Goal: Information Seeking & Learning: Learn about a topic

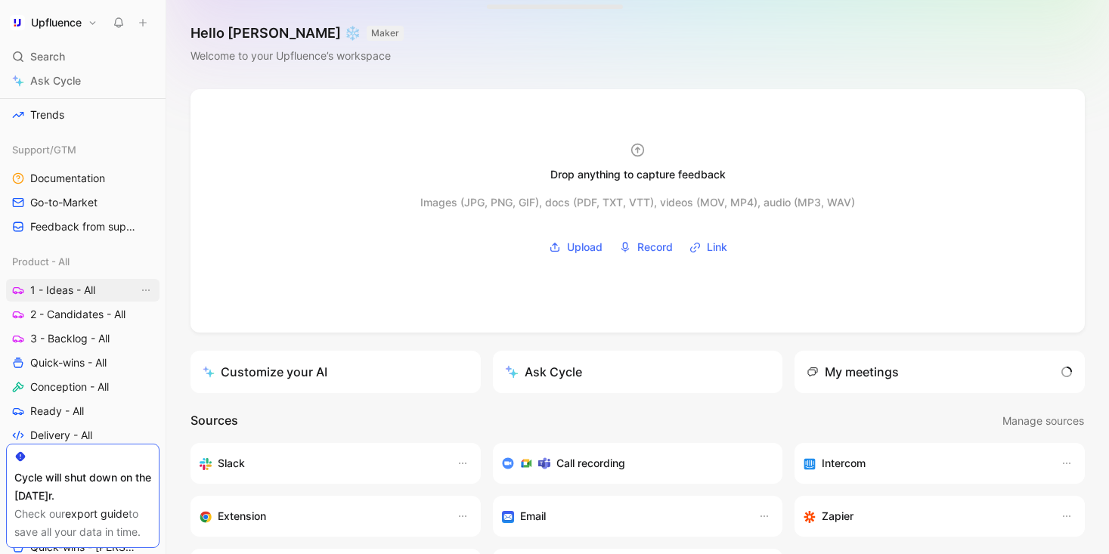
scroll to position [447, 0]
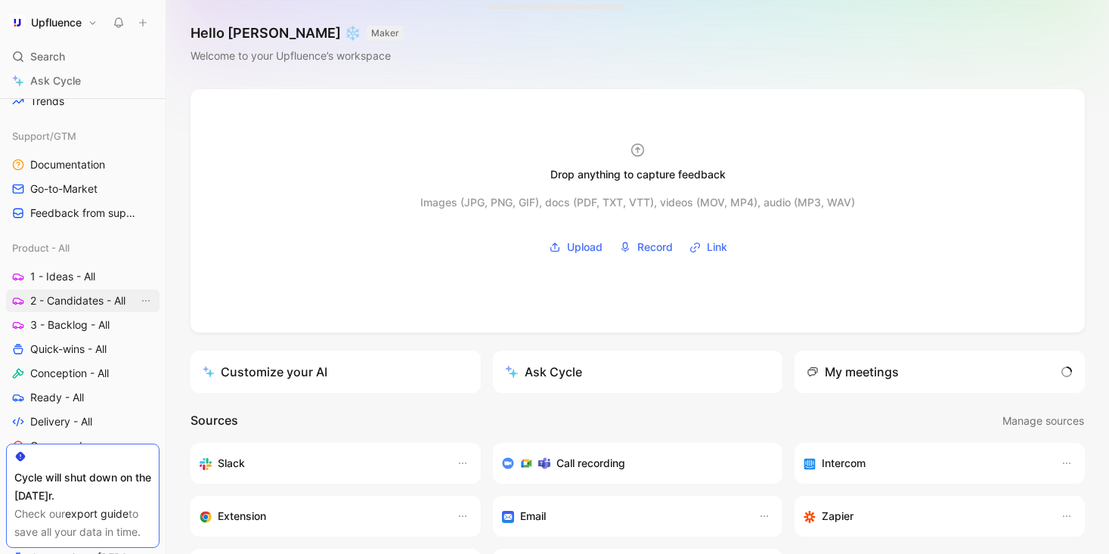
click at [70, 306] on span "2 - Candidates - All" at bounding box center [77, 300] width 95 height 15
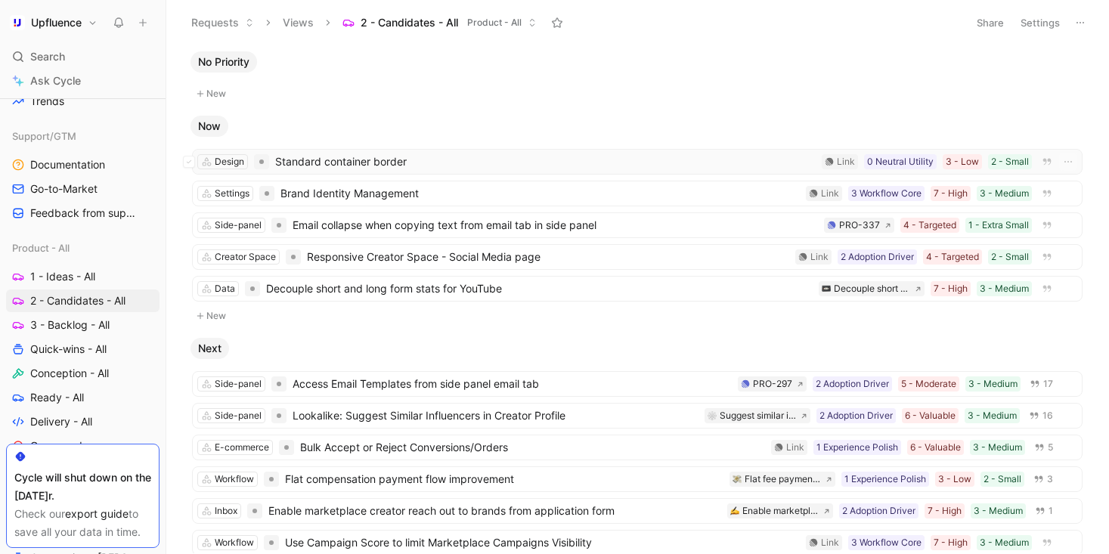
click at [537, 155] on span "Standard container border" at bounding box center [545, 162] width 540 height 18
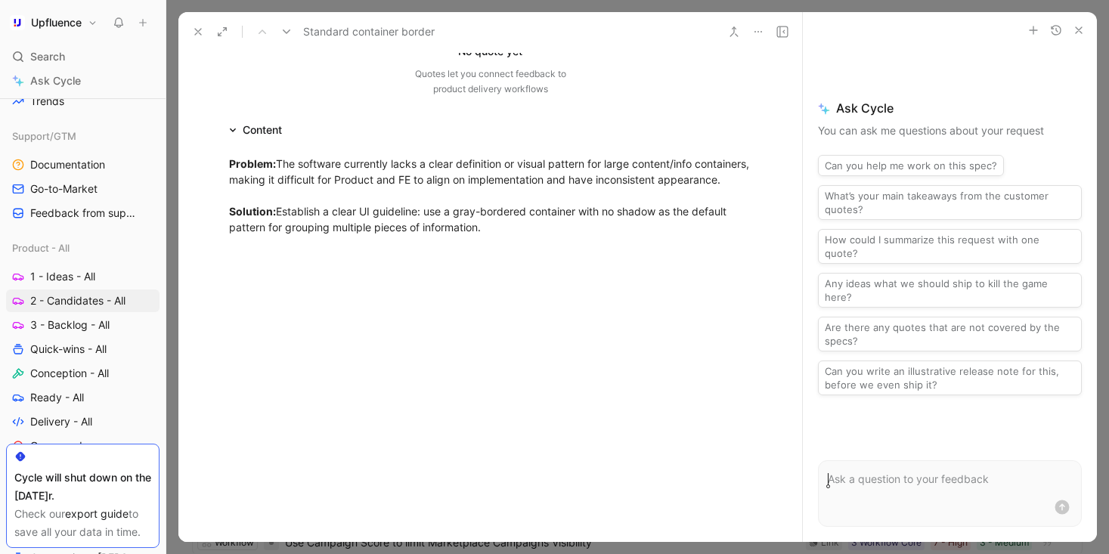
scroll to position [276, 0]
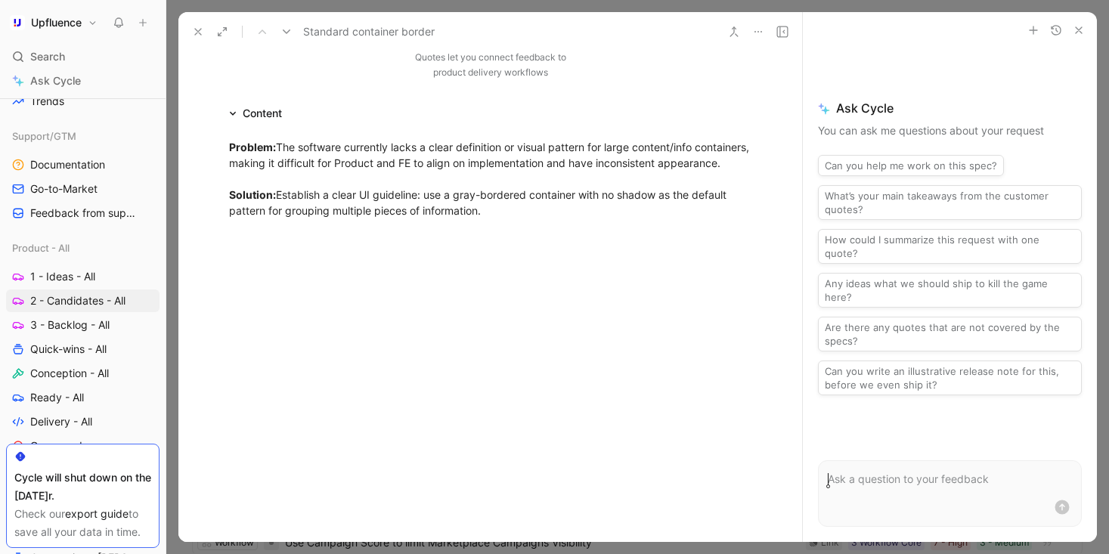
click at [205, 35] on button at bounding box center [197, 31] width 21 height 21
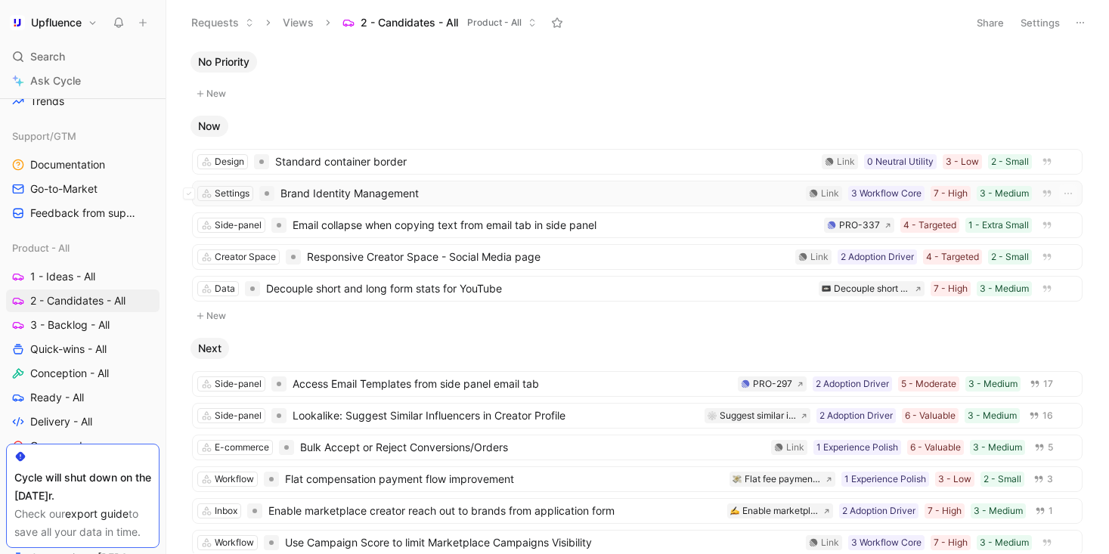
click at [511, 197] on span "Brand Identity Management" at bounding box center [539, 193] width 519 height 18
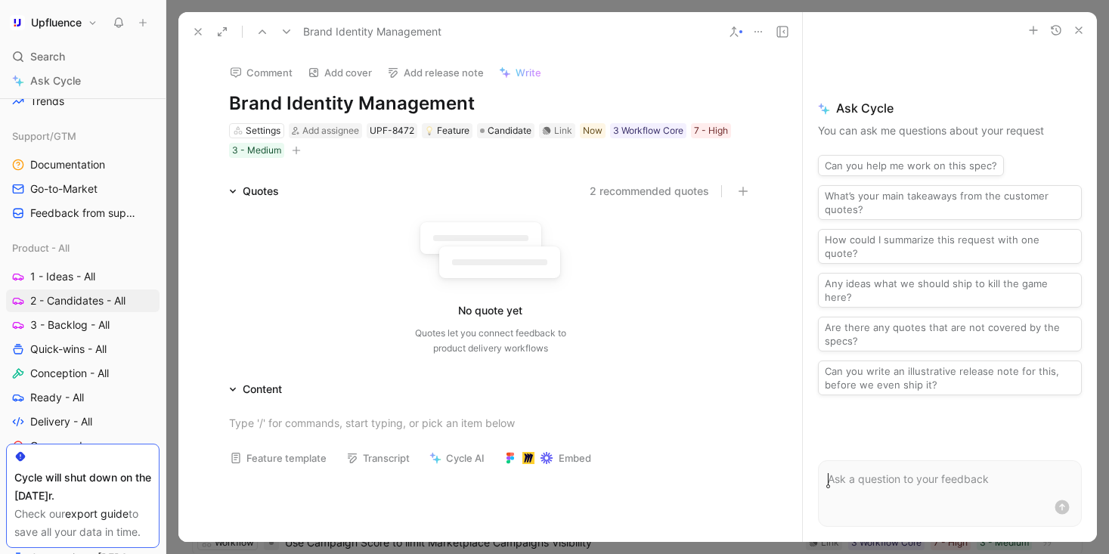
click at [472, 107] on h1 "Brand Identity Management" at bounding box center [490, 103] width 523 height 24
click at [387, 193] on div "2 recommended quotes" at bounding box center [521, 191] width 461 height 18
click at [202, 29] on icon at bounding box center [198, 32] width 12 height 12
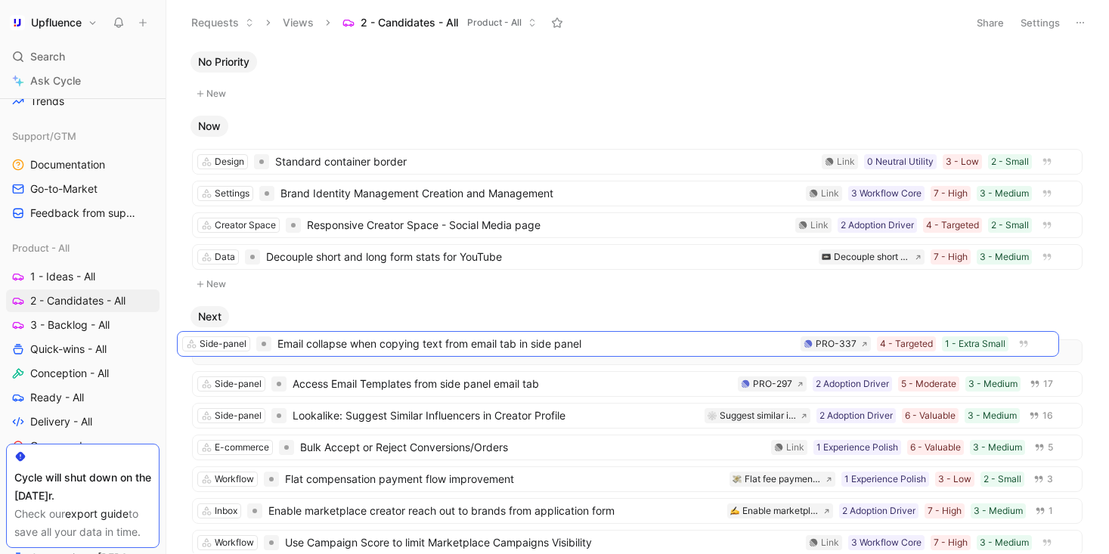
drag, startPoint x: 624, startPoint y: 224, endPoint x: 609, endPoint y: 342, distance: 119.6
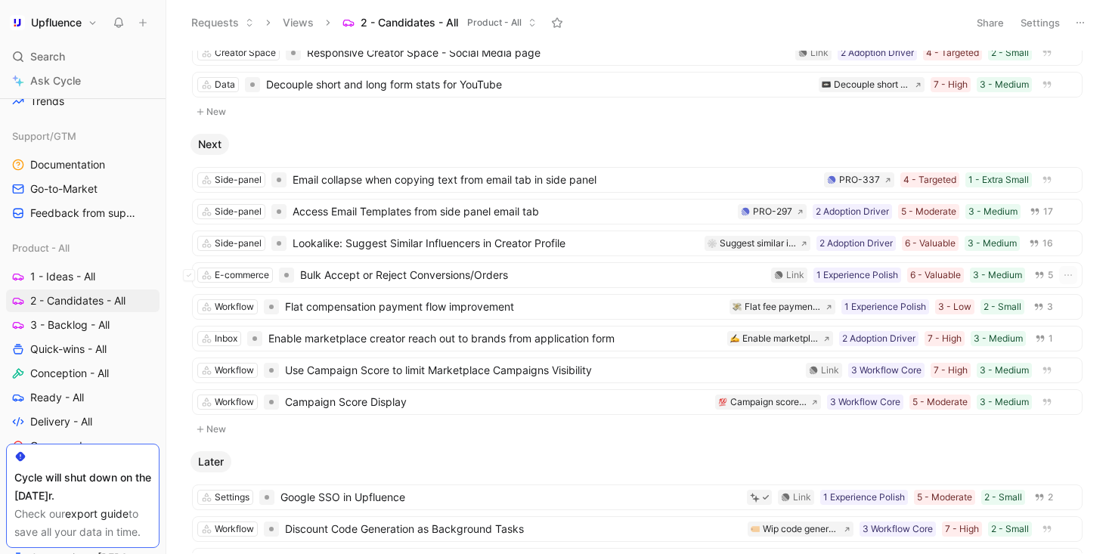
scroll to position [174, 0]
click at [84, 374] on span "Conception - All" at bounding box center [69, 373] width 79 height 15
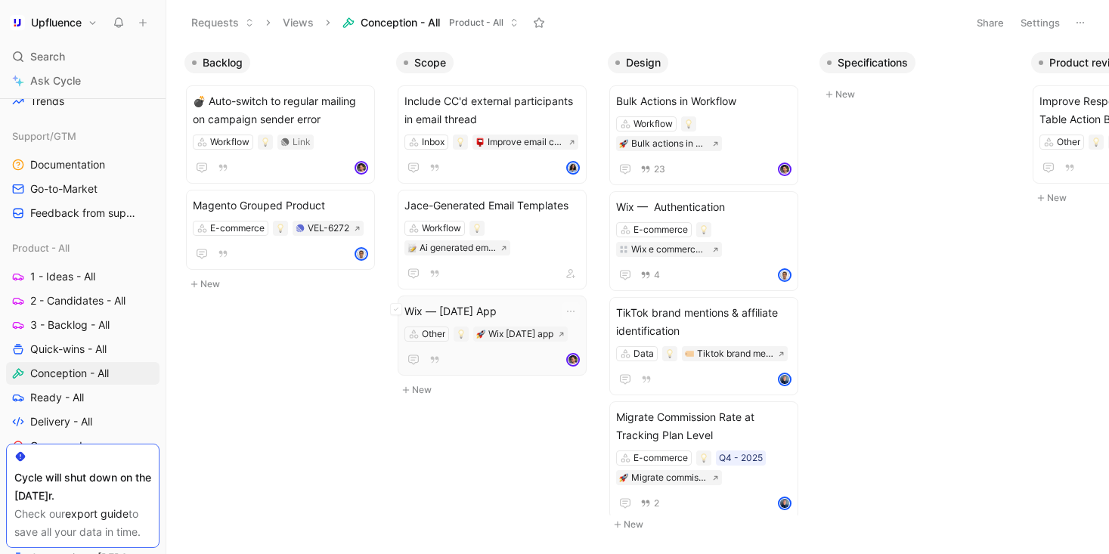
click at [512, 308] on span "Wix — [DATE] App" at bounding box center [491, 311] width 175 height 18
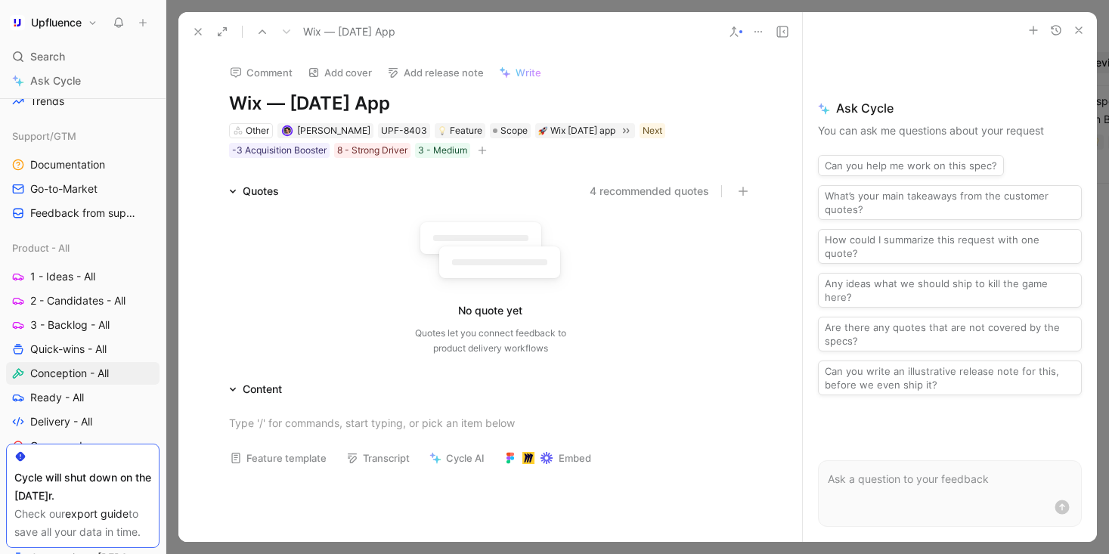
drag, startPoint x: 288, startPoint y: 97, endPoint x: 434, endPoint y: 97, distance: 145.8
click at [435, 97] on h1 "Wix — [DATE] App" at bounding box center [490, 103] width 523 height 24
click at [410, 184] on div "4 recommended quotes" at bounding box center [521, 191] width 461 height 18
click at [193, 31] on icon at bounding box center [198, 32] width 12 height 12
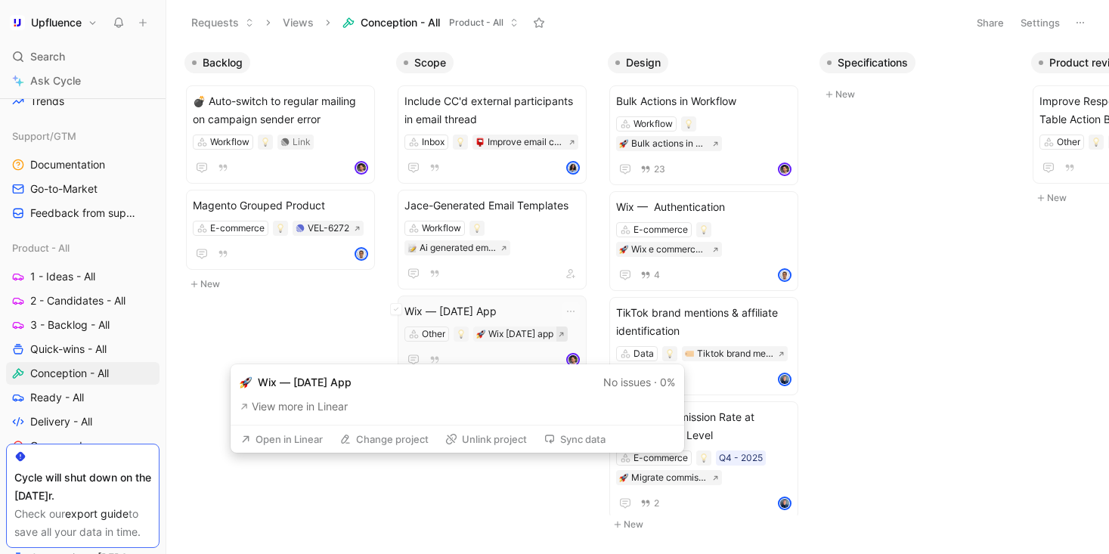
click at [558, 336] on icon at bounding box center [560, 334] width 5 height 5
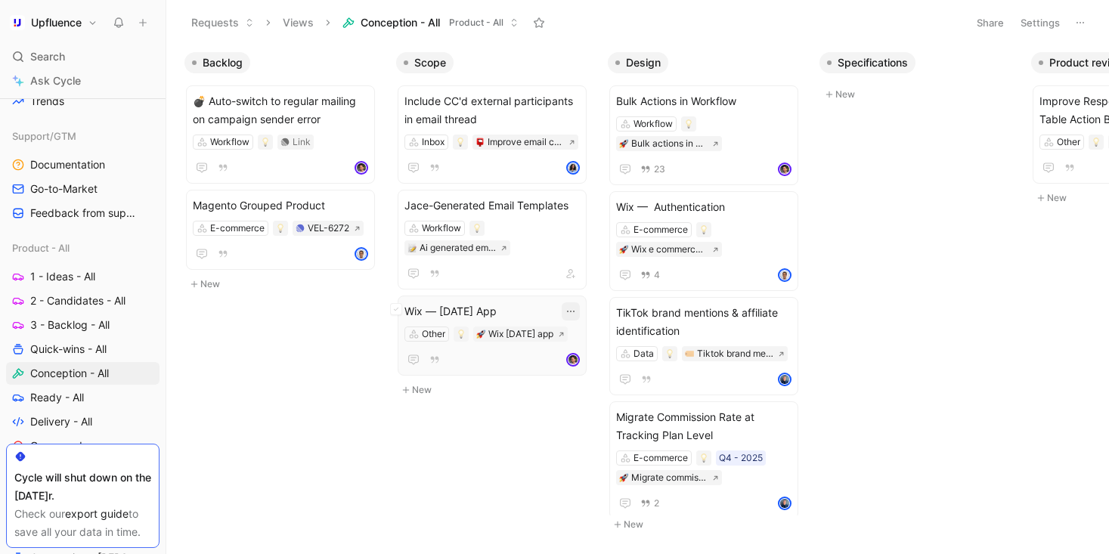
click at [565, 311] on icon "button" at bounding box center [570, 311] width 12 height 12
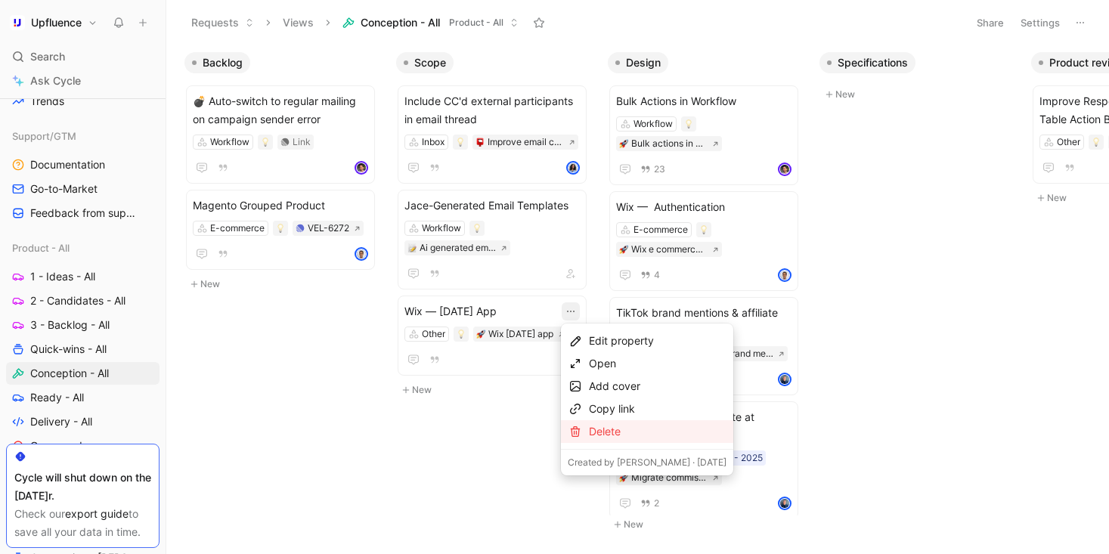
click at [593, 435] on div "Delete" at bounding box center [658, 431] width 138 height 18
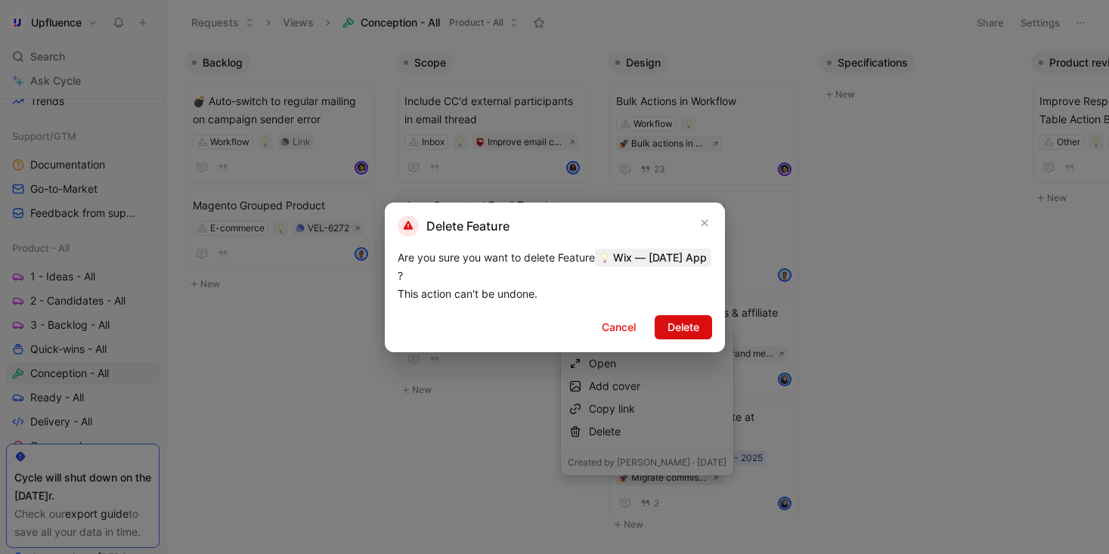
click at [668, 318] on span "Delete" at bounding box center [683, 327] width 32 height 18
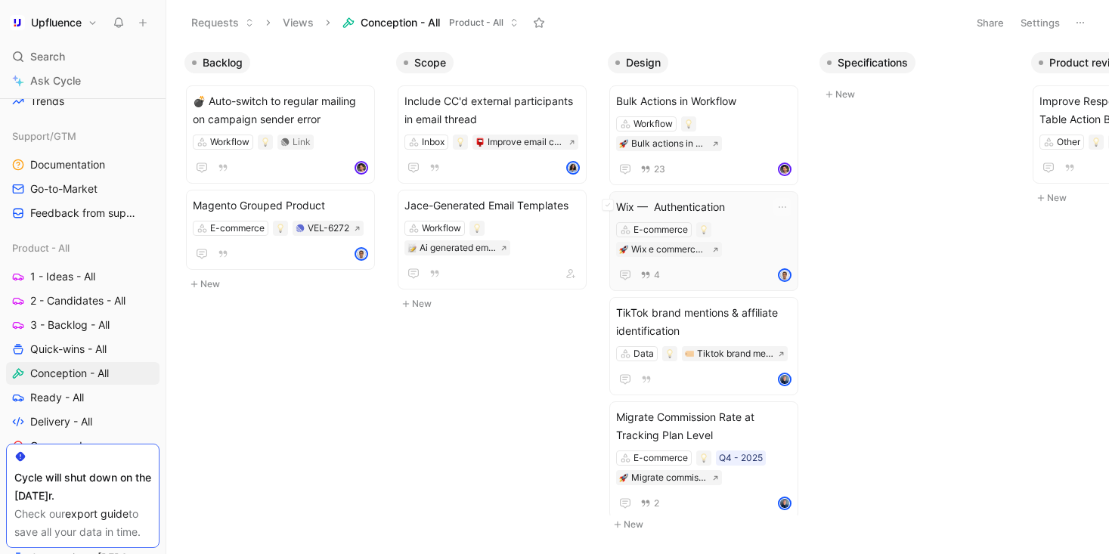
click at [729, 209] on span "Wix — Authentication" at bounding box center [703, 207] width 175 height 18
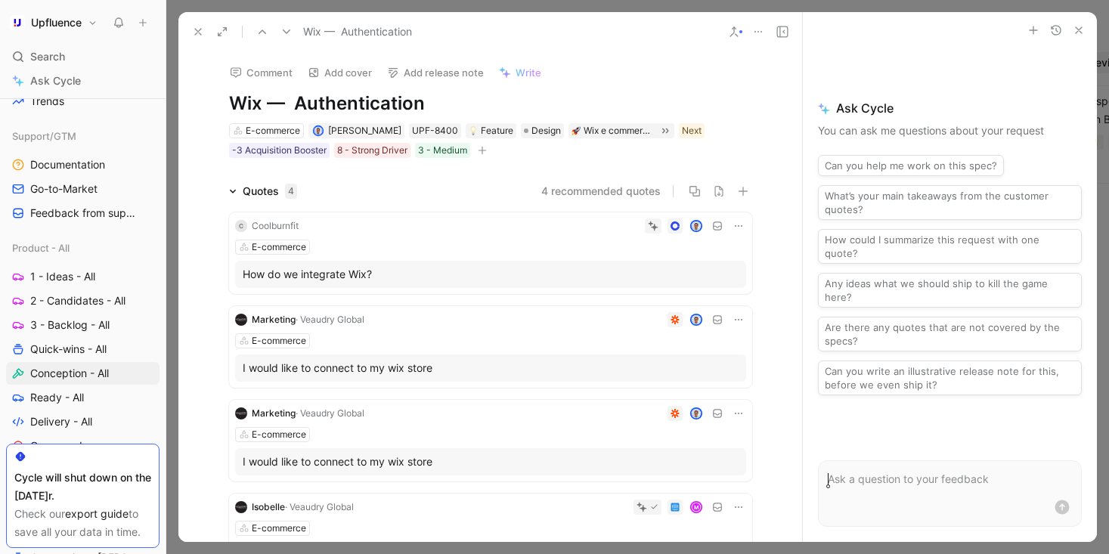
click at [372, 113] on h1 "Wix — Authentication" at bounding box center [490, 103] width 523 height 24
click at [371, 109] on h1 "Wix — Authentication" at bounding box center [490, 103] width 523 height 24
click at [413, 100] on h1 "Wix — Integration" at bounding box center [490, 103] width 523 height 24
click at [583, 132] on div "Wix e commerce integration" at bounding box center [618, 130] width 71 height 15
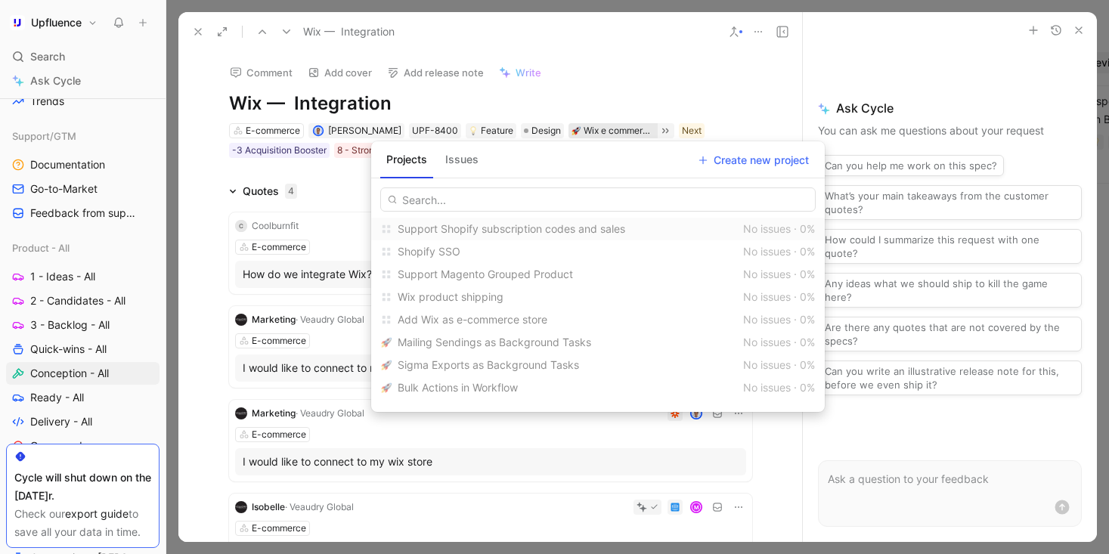
click at [556, 149] on div "Projects Issues Create new project" at bounding box center [597, 162] width 453 height 31
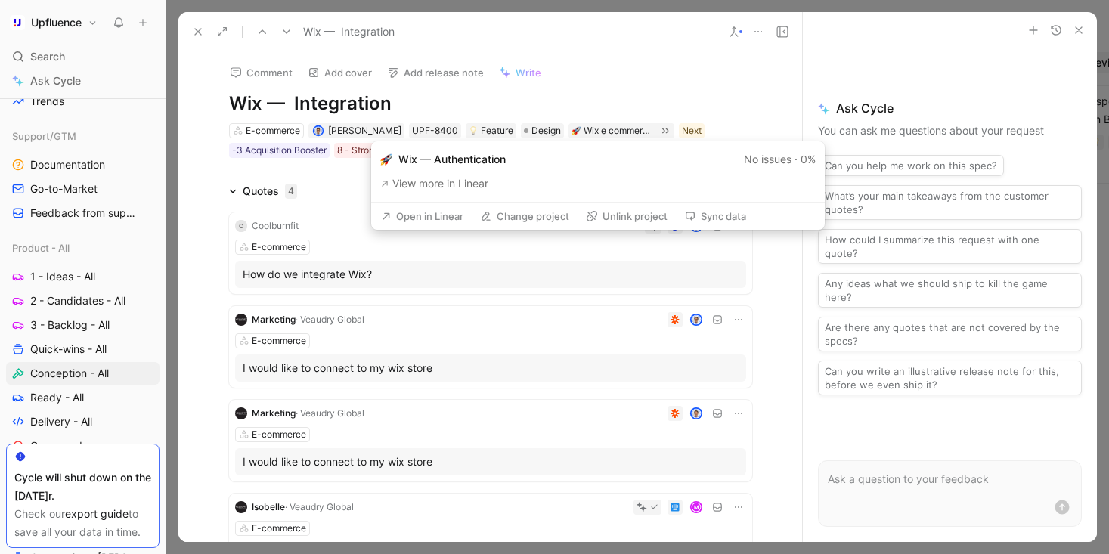
click at [449, 218] on button "Open in Linear" at bounding box center [422, 216] width 96 height 21
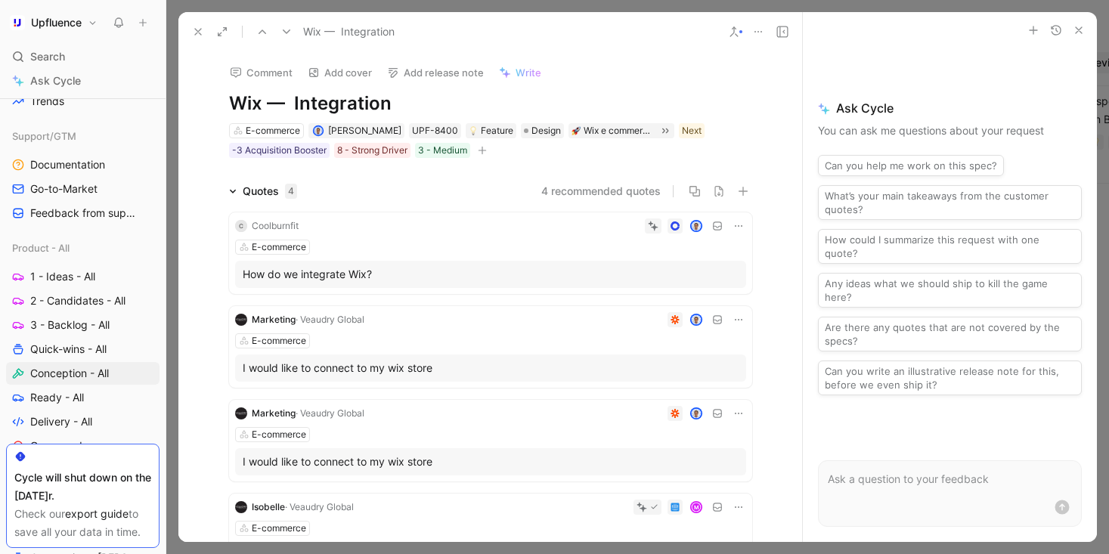
click at [196, 27] on icon at bounding box center [198, 32] width 12 height 12
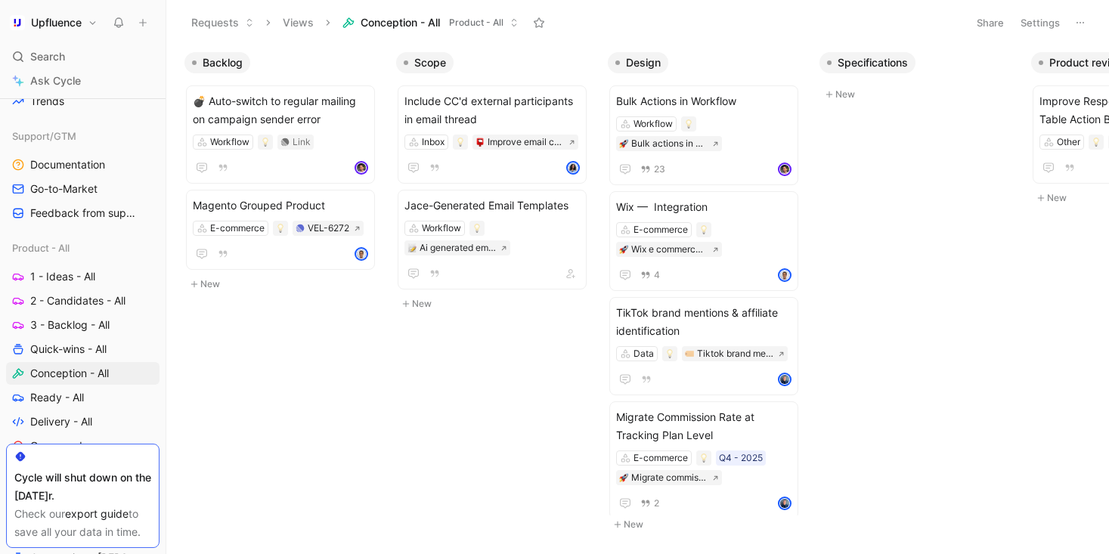
click at [252, 397] on body "Upfluence Search ⌘ K Ask Cycle Workspace Home G then H Feedback G then F Reques…" at bounding box center [554, 277] width 1109 height 554
click at [298, 397] on div "Backlog 💣 Auto-switch to regular mailing on campaign sender error Workflow Link…" at bounding box center [637, 299] width 942 height 509
click at [385, 414] on body "Upfluence Search ⌘ K Ask Cycle Workspace Home G then H Feedback G then F Reques…" at bounding box center [554, 277] width 1109 height 554
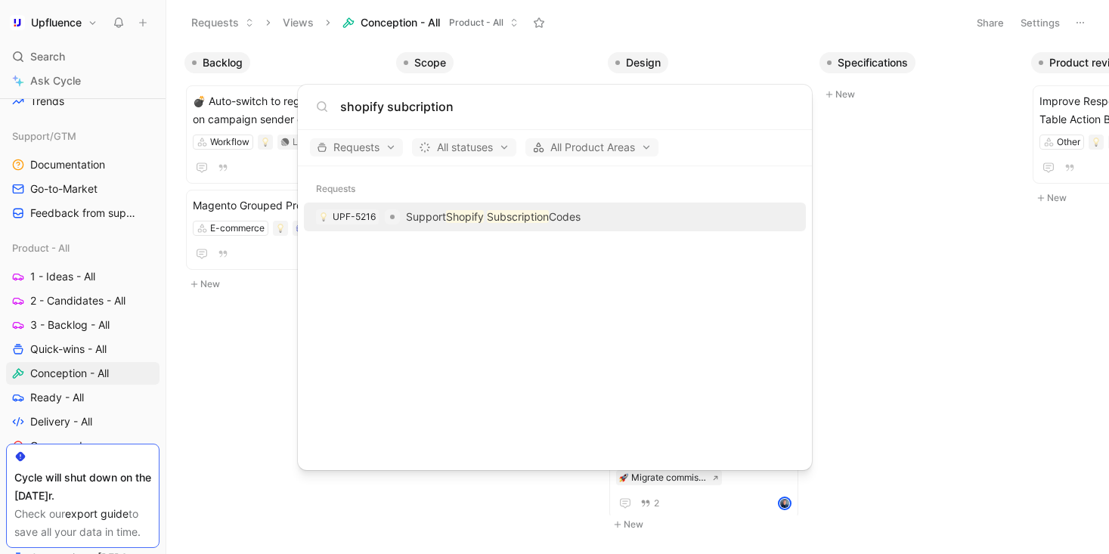
type input "shopify subcription"
click at [459, 218] on mark "Shopify" at bounding box center [465, 216] width 38 height 13
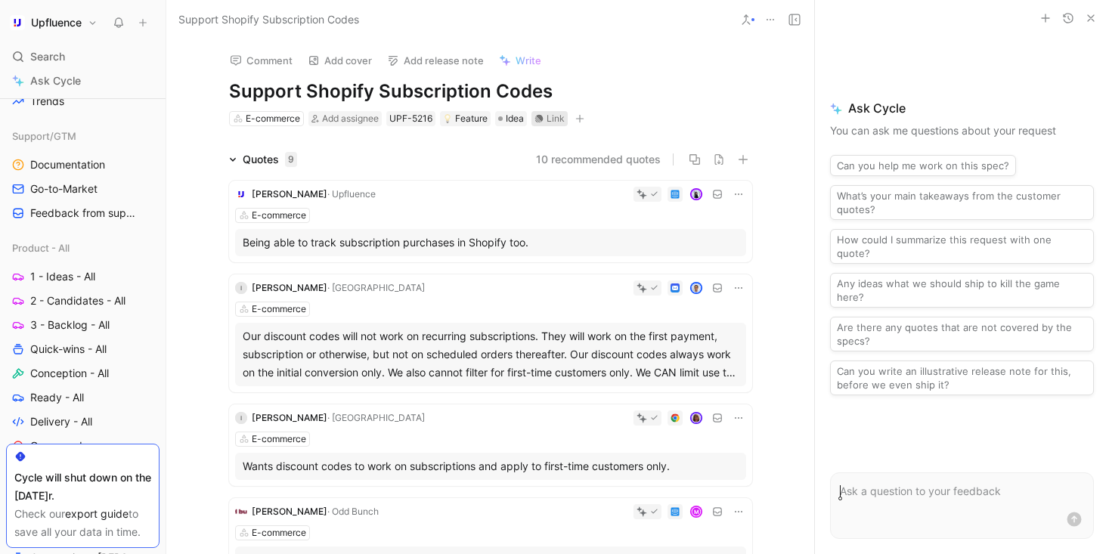
click at [543, 119] on div "Link" at bounding box center [549, 118] width 36 height 15
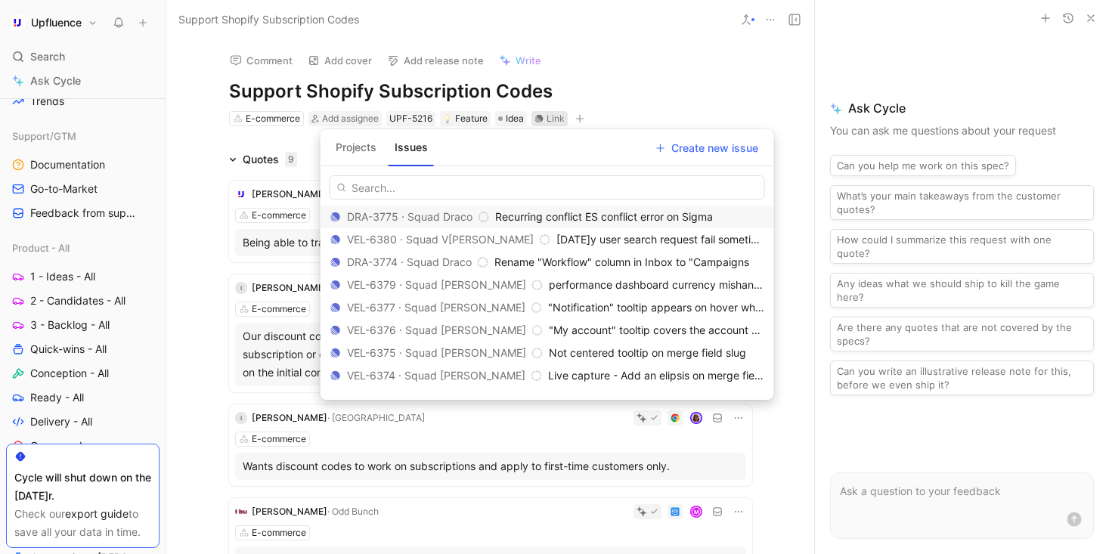
click at [359, 146] on button "Projects" at bounding box center [355, 147] width 53 height 24
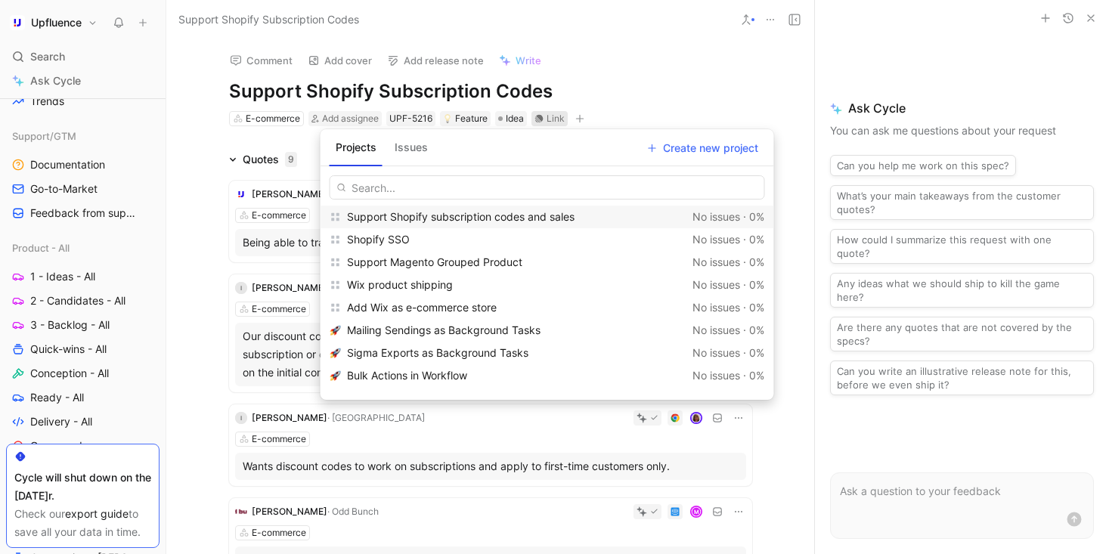
click at [435, 213] on span "Support Shopify subscription codes and sales" at bounding box center [460, 216] width 227 height 13
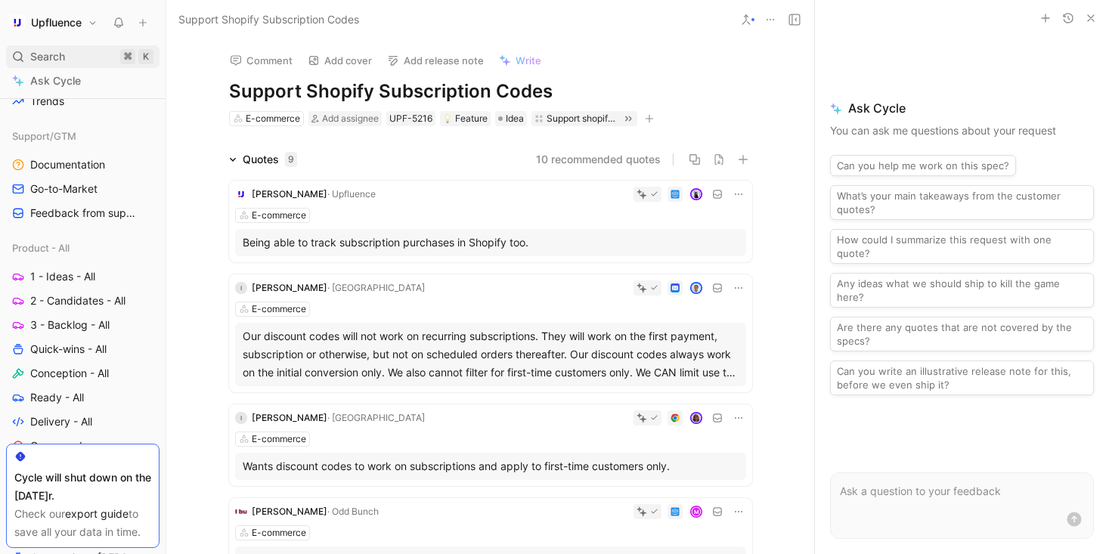
click at [60, 53] on span "Search" at bounding box center [47, 57] width 35 height 18
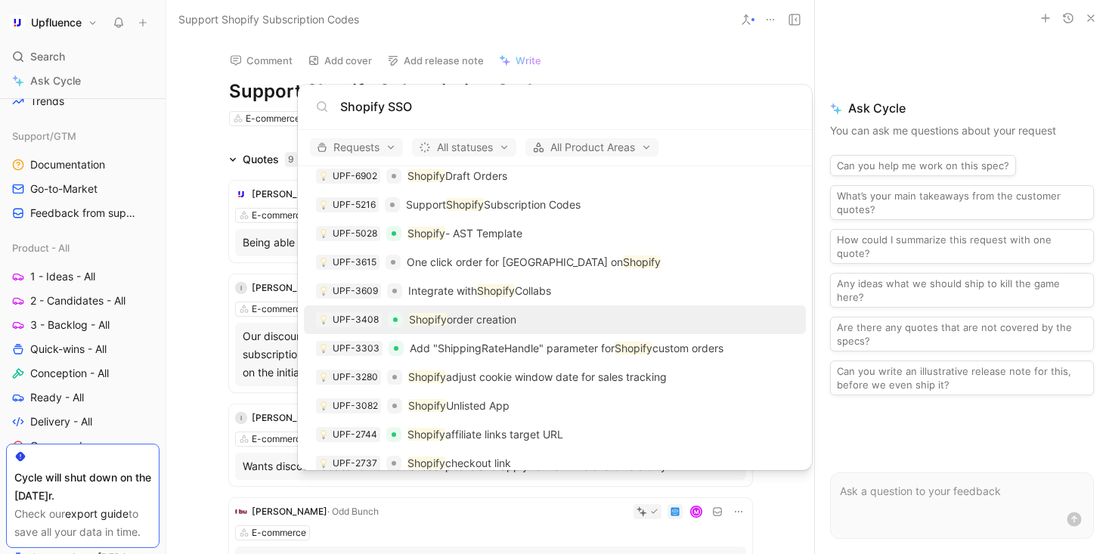
scroll to position [221, 0]
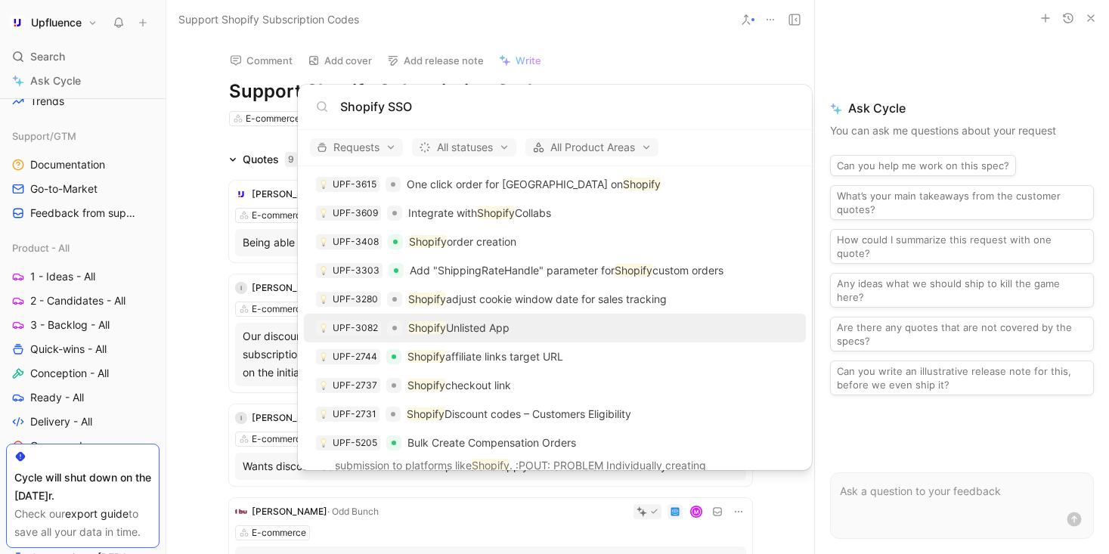
type input "Shopify SSO"
click at [527, 326] on div "UPF-3082 Shopify Unlisted App" at bounding box center [554, 327] width 493 height 27
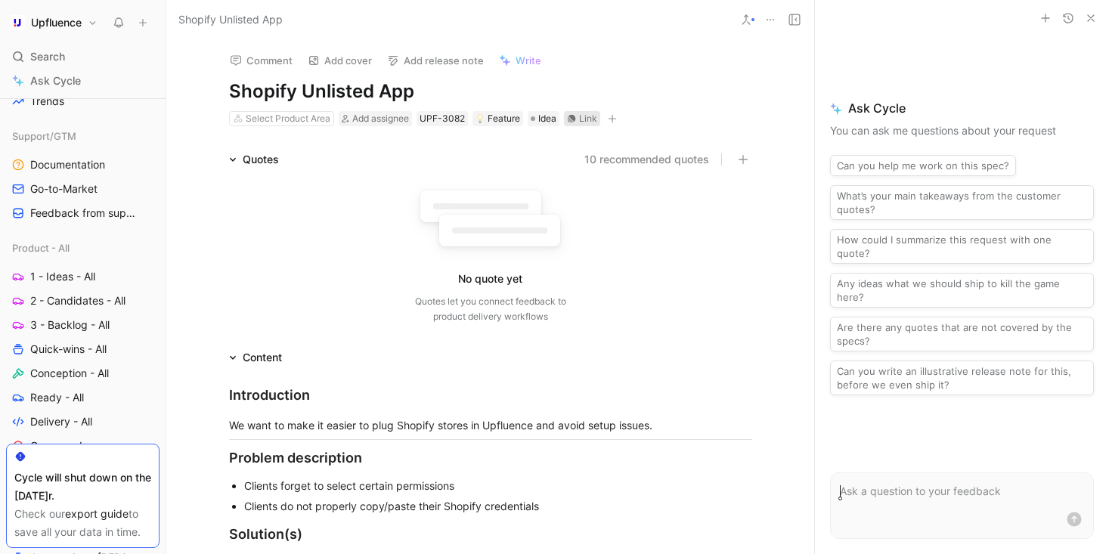
click at [580, 116] on div "Link" at bounding box center [588, 118] width 18 height 15
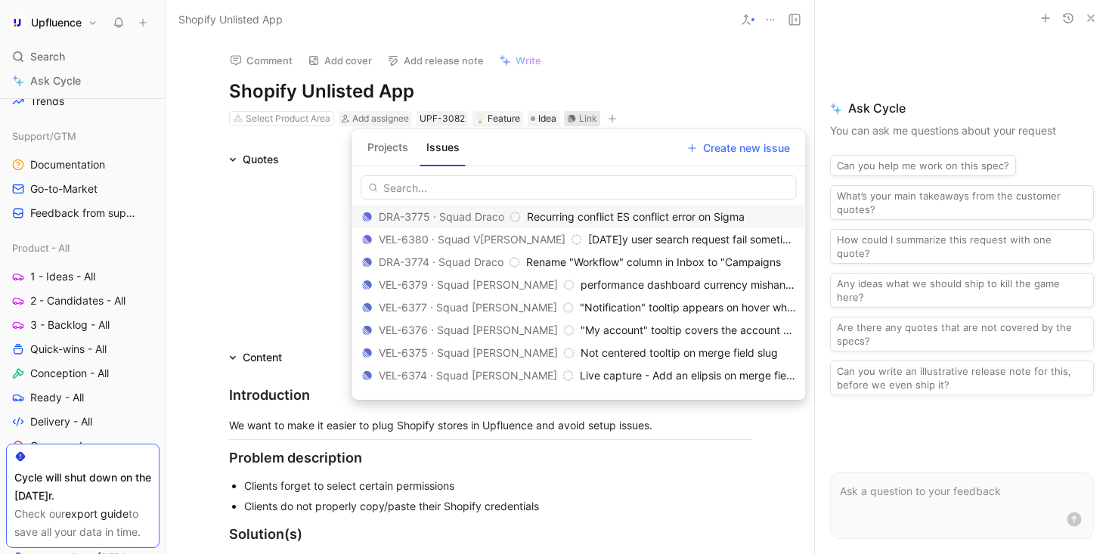
click at [394, 144] on button "Projects" at bounding box center [387, 147] width 53 height 24
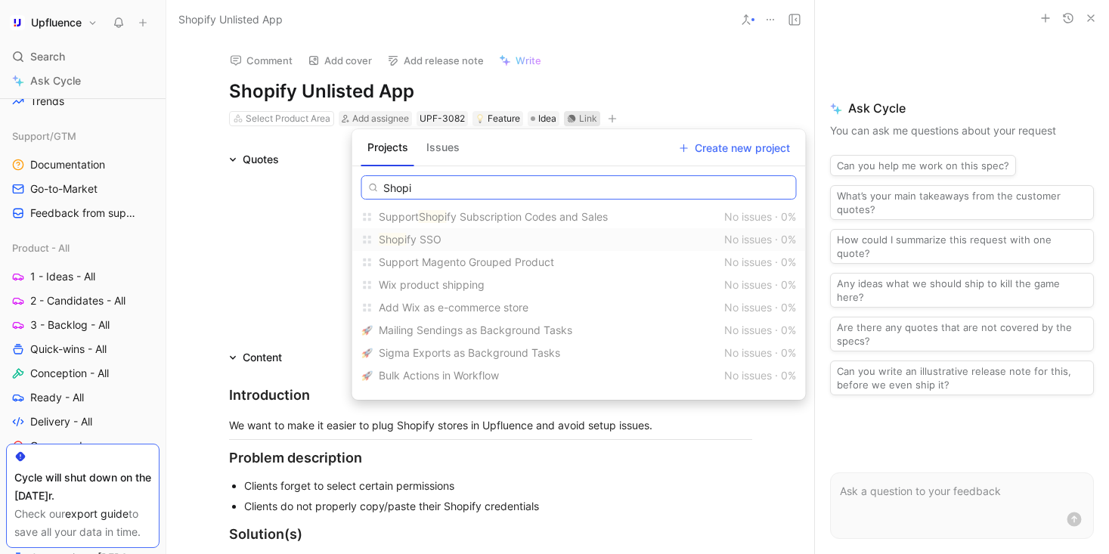
type input "Shopi"
click at [439, 237] on span "fy SSO" at bounding box center [424, 239] width 35 height 13
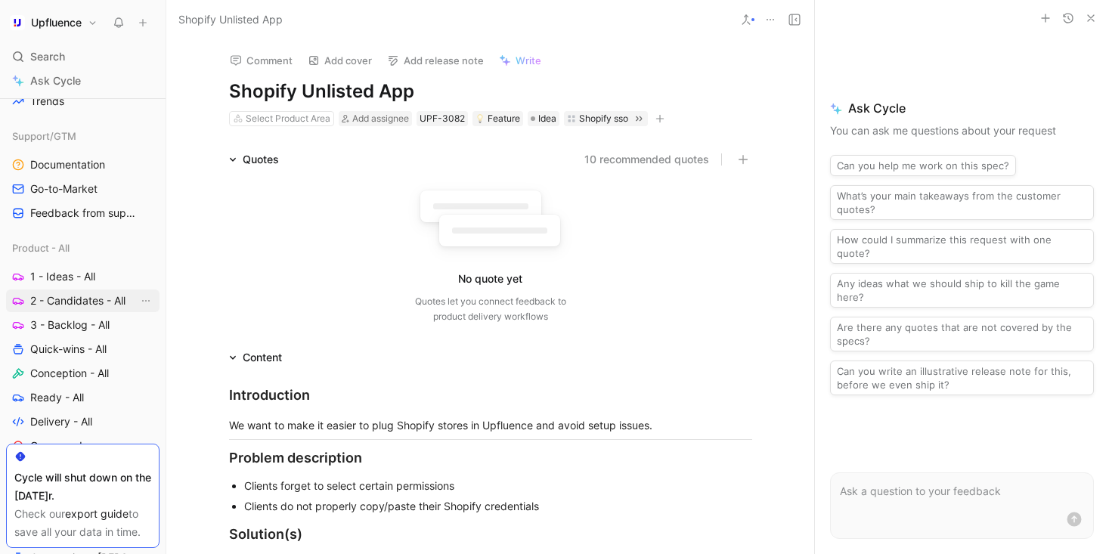
click at [84, 308] on span "2 - Candidates - All" at bounding box center [77, 300] width 95 height 15
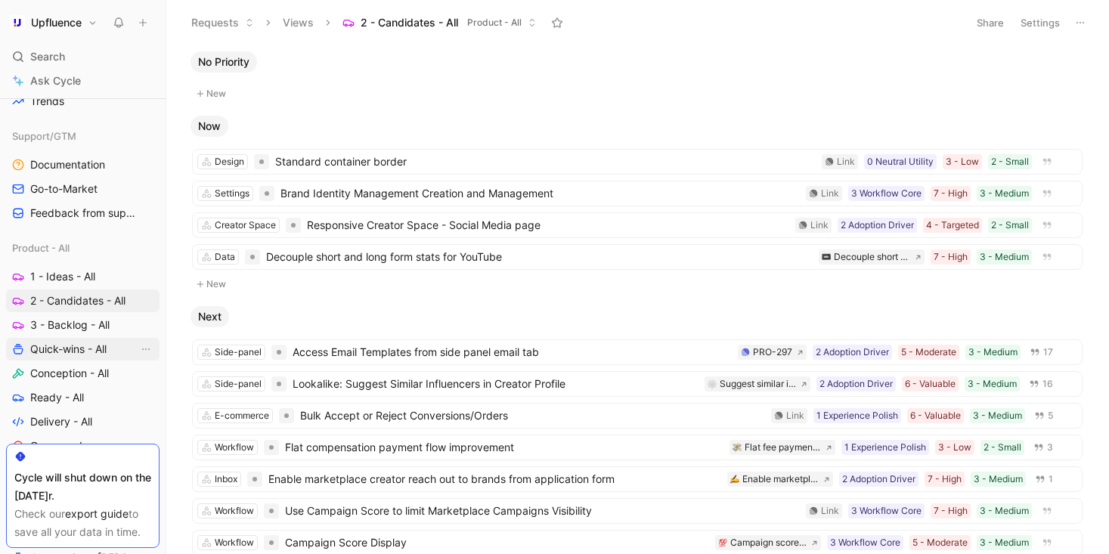
scroll to position [534, 0]
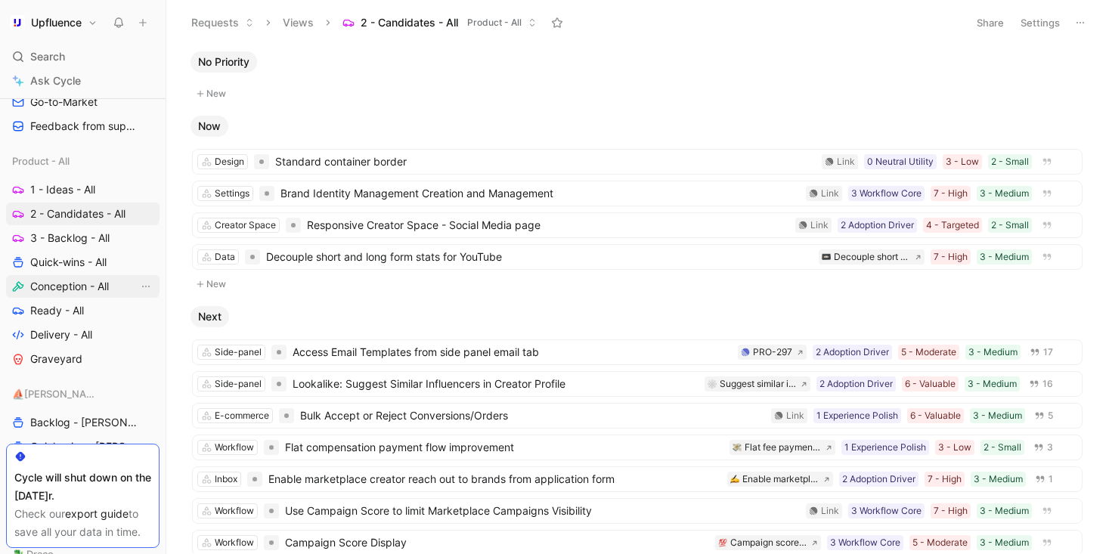
click at [61, 287] on span "Conception - All" at bounding box center [69, 286] width 79 height 15
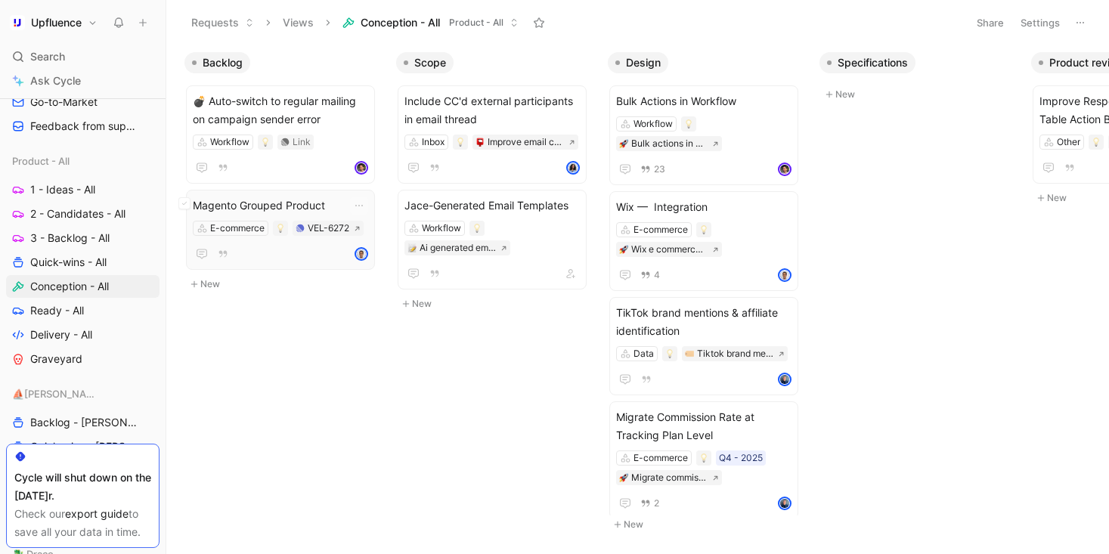
click at [327, 202] on span "Magento Grouped Product" at bounding box center [280, 205] width 175 height 18
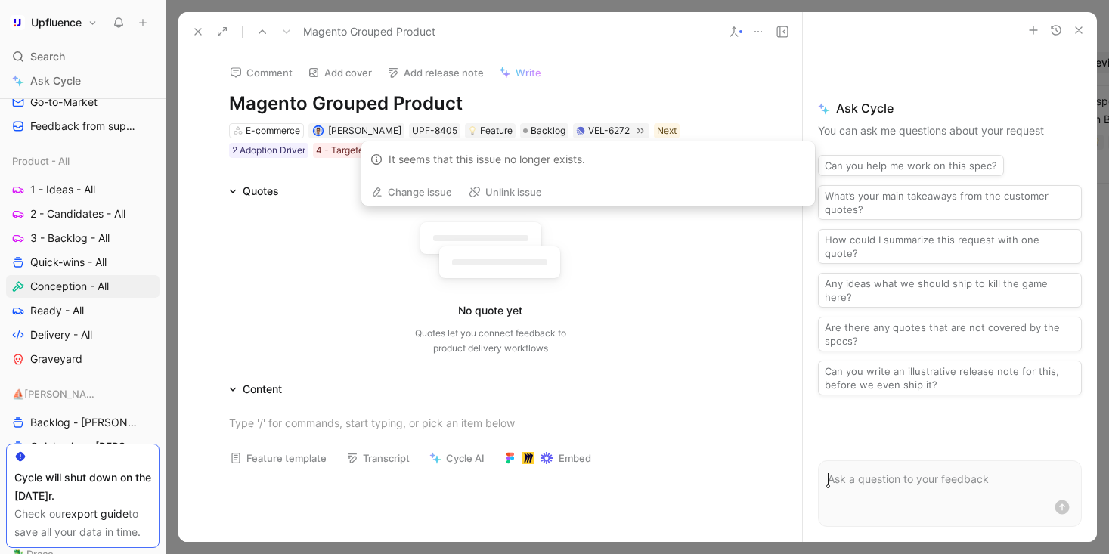
click at [492, 196] on button "Unlink issue" at bounding box center [505, 191] width 87 height 21
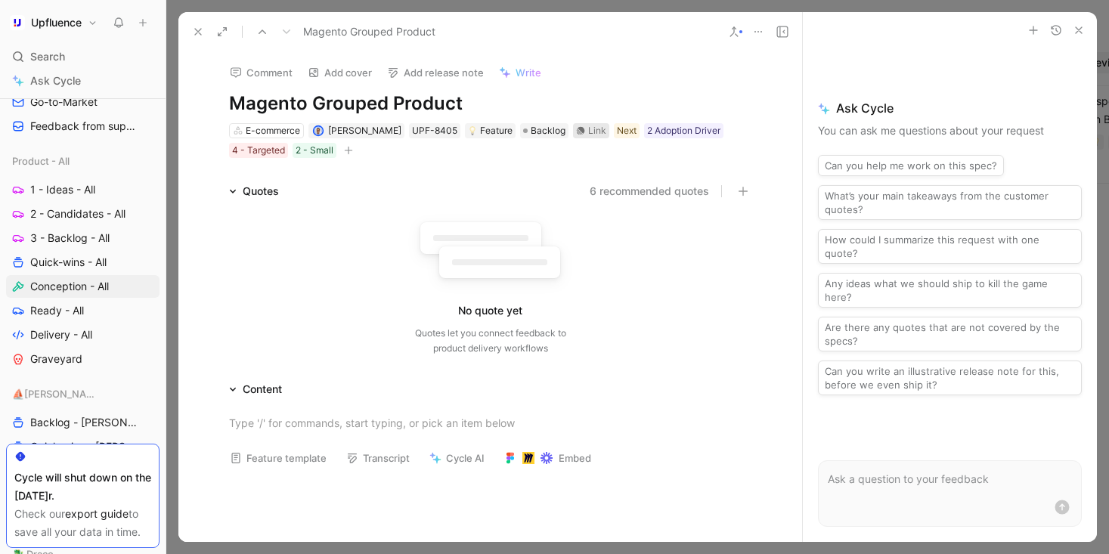
click at [588, 125] on div "Link" at bounding box center [597, 130] width 18 height 15
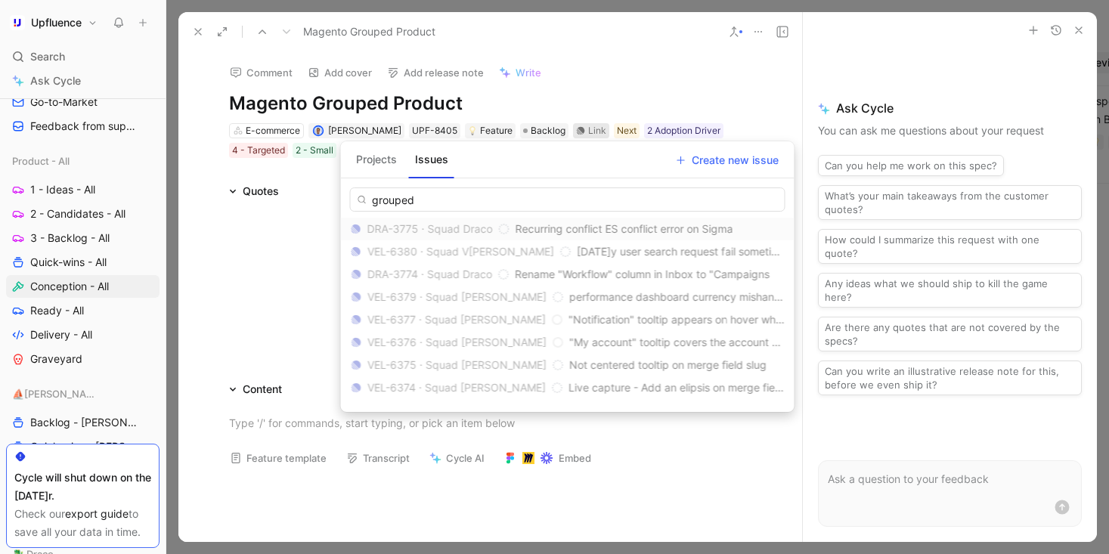
type input "grouped"
click at [388, 151] on button "Projects" at bounding box center [376, 159] width 53 height 24
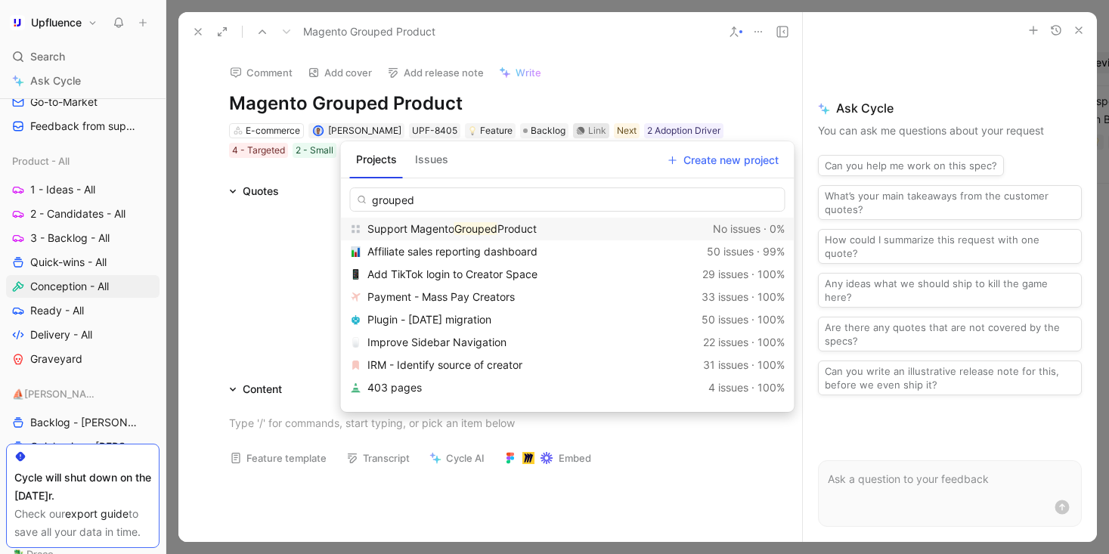
click at [555, 234] on div "Support Magento Grouped Product" at bounding box center [536, 229] width 339 height 18
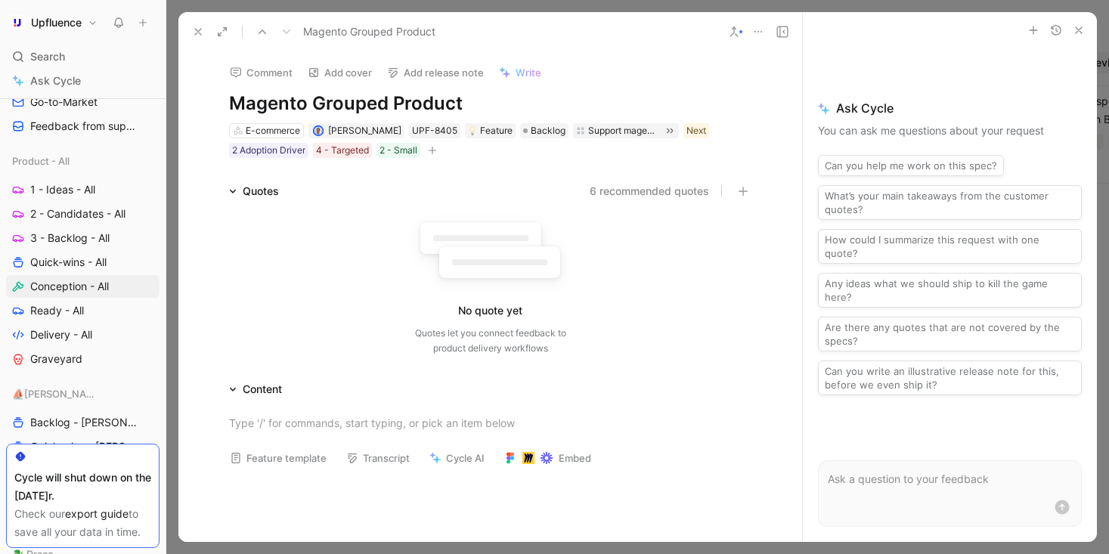
click at [193, 32] on icon at bounding box center [198, 32] width 12 height 12
